Goal: Task Accomplishment & Management: Manage account settings

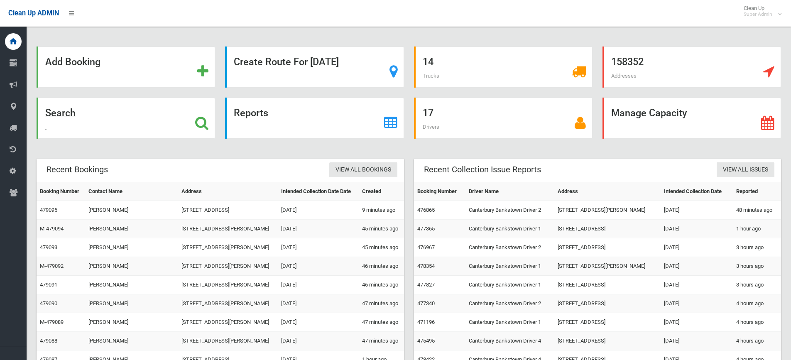
click at [64, 115] on strong "Search" at bounding box center [60, 113] width 30 height 12
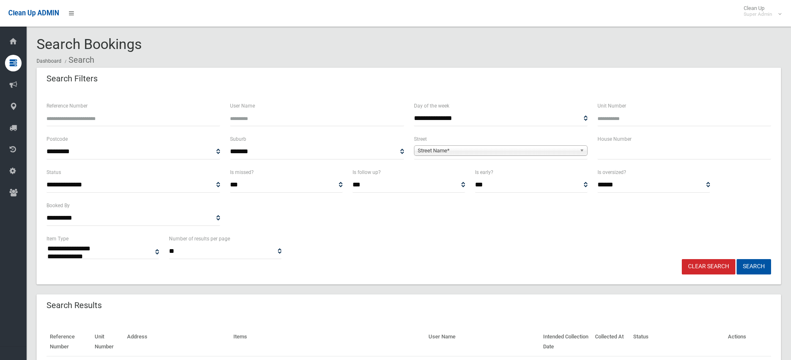
select select
click at [122, 122] on input "Reference Number" at bounding box center [132, 118] width 173 height 15
type input "******"
click at [736, 259] on button "Search" at bounding box center [753, 266] width 34 height 15
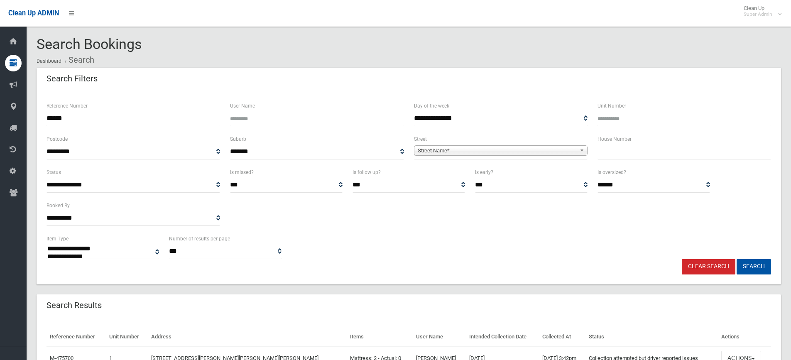
select select
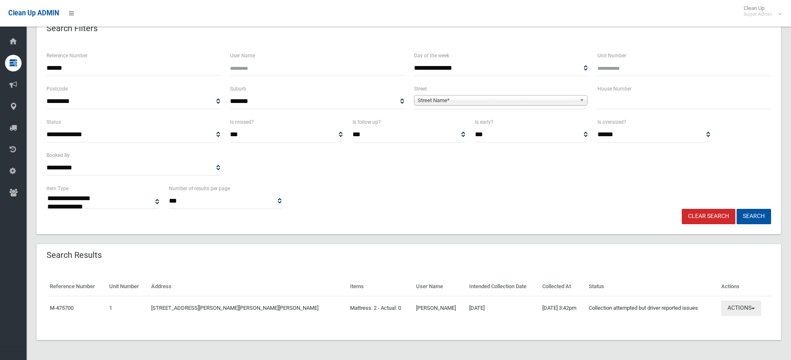
drag, startPoint x: 738, startPoint y: 306, endPoint x: 703, endPoint y: 189, distance: 122.4
click at [738, 305] on button "Actions" at bounding box center [741, 307] width 40 height 15
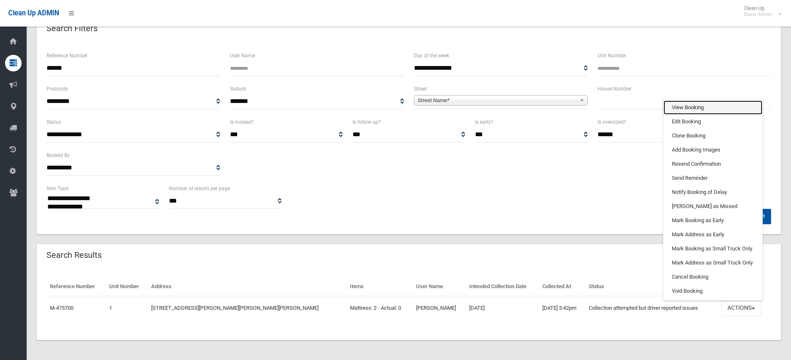
click at [666, 110] on link "View Booking" at bounding box center [712, 107] width 99 height 14
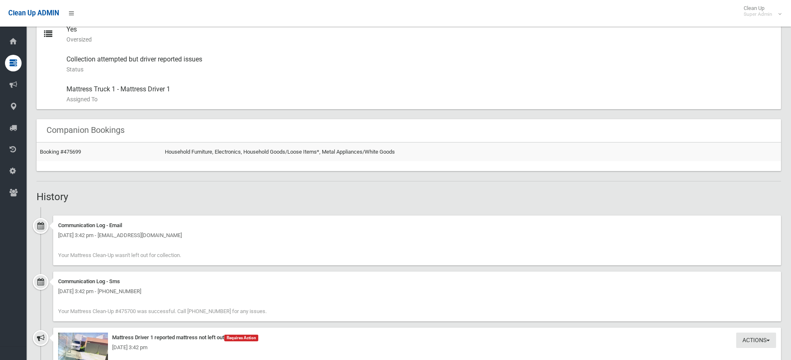
scroll to position [540, 0]
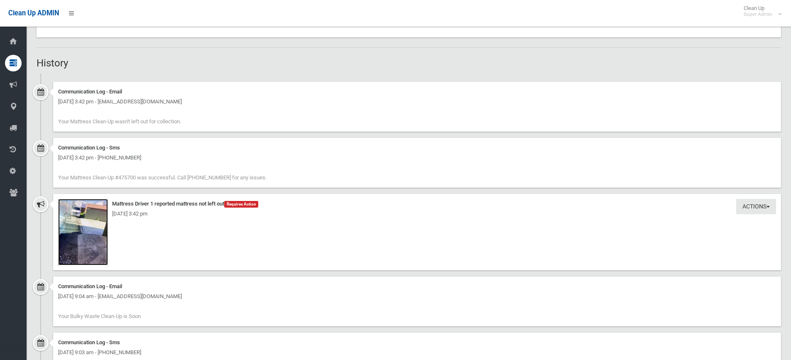
click at [86, 231] on img at bounding box center [83, 232] width 50 height 66
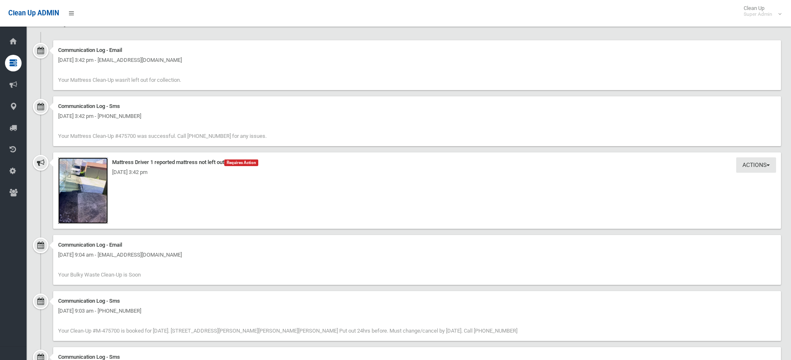
click at [102, 197] on img at bounding box center [83, 190] width 50 height 66
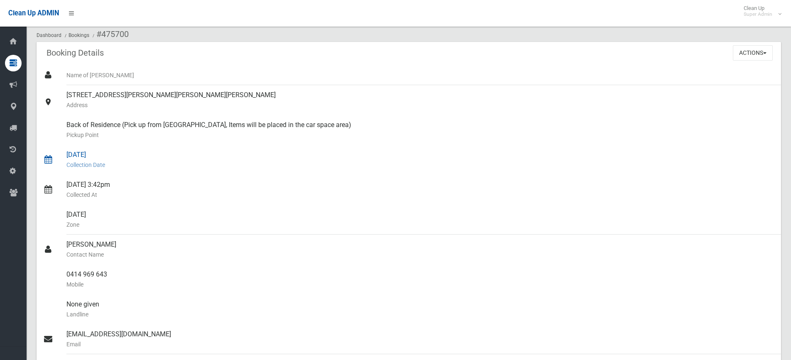
scroll to position [0, 0]
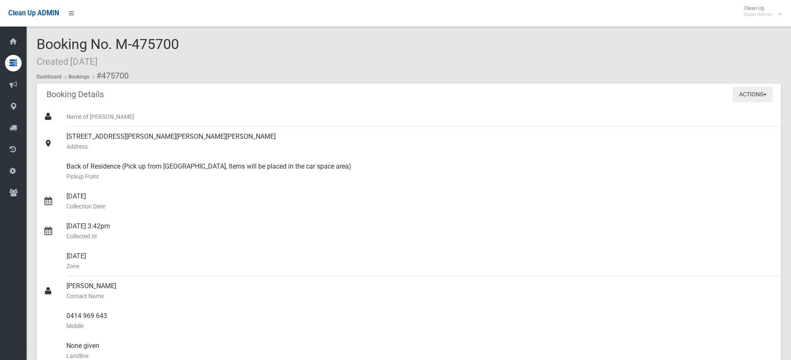
click at [763, 96] on button "Actions" at bounding box center [752, 94] width 40 height 15
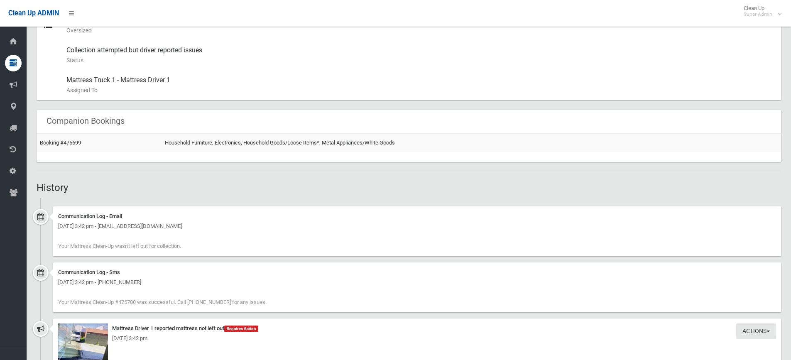
scroll to position [581, 0]
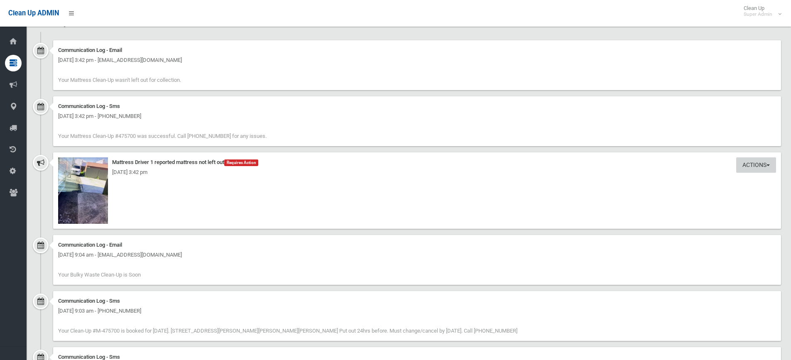
click at [755, 166] on button "Actions" at bounding box center [756, 164] width 40 height 15
click at [544, 199] on div "Actions Take Action Mattress Driver 1 reported mattress not left out Requires A…" at bounding box center [416, 190] width 727 height 76
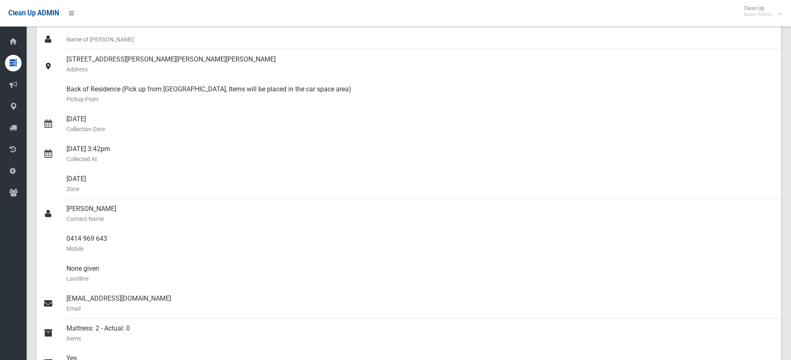
scroll to position [0, 0]
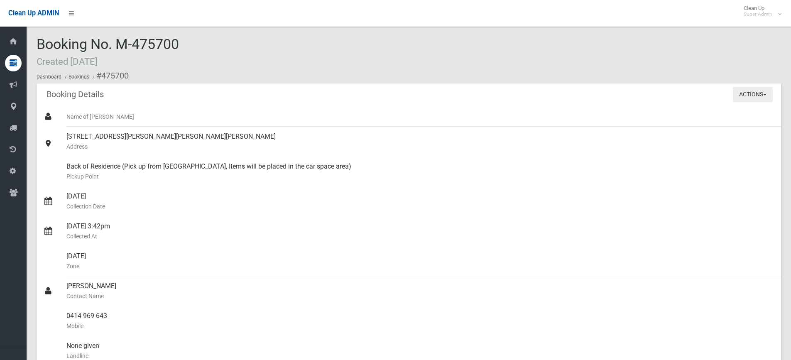
click at [750, 95] on button "Actions" at bounding box center [752, 94] width 40 height 15
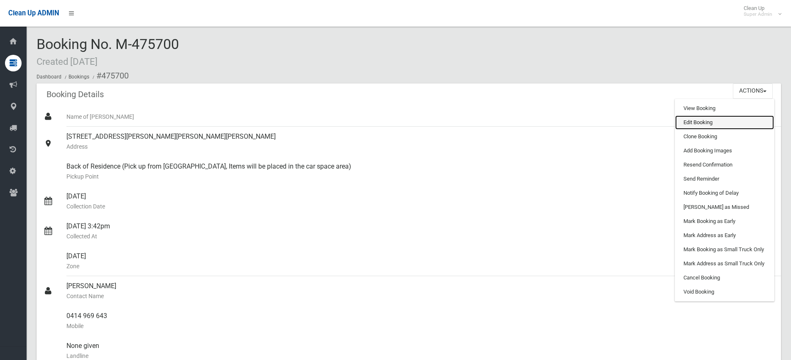
click at [701, 122] on link "Edit Booking" at bounding box center [724, 122] width 99 height 14
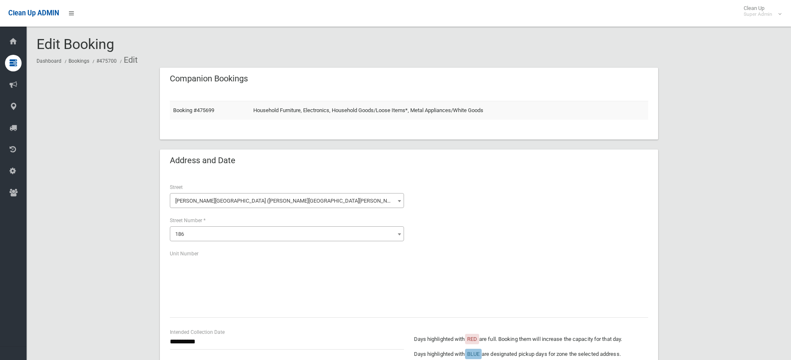
scroll to position [42, 0]
